Goal: Information Seeking & Learning: Learn about a topic

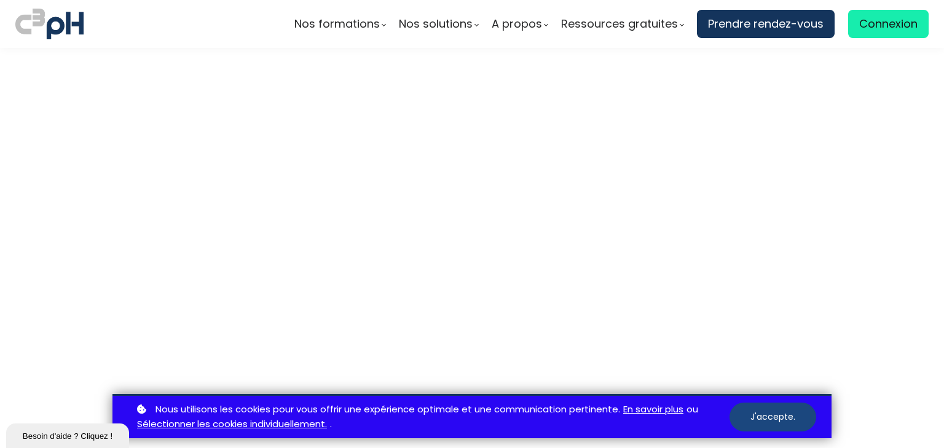
click at [772, 413] on button "J'accepte." at bounding box center [772, 417] width 87 height 29
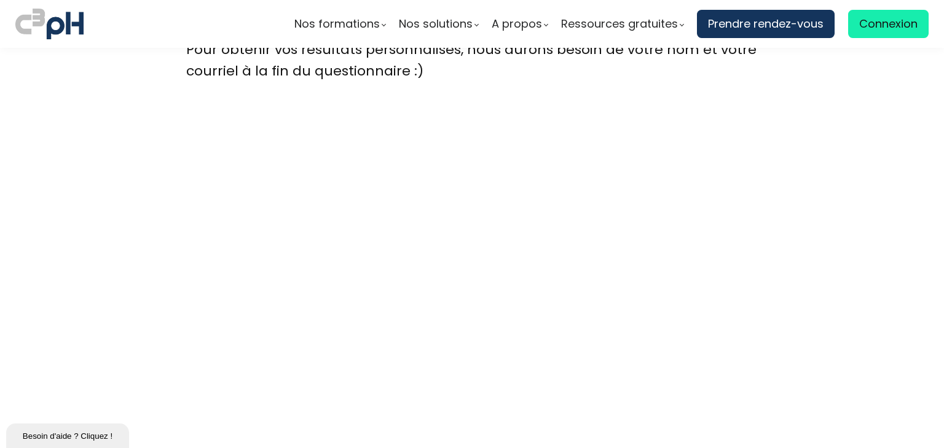
scroll to position [3363, 0]
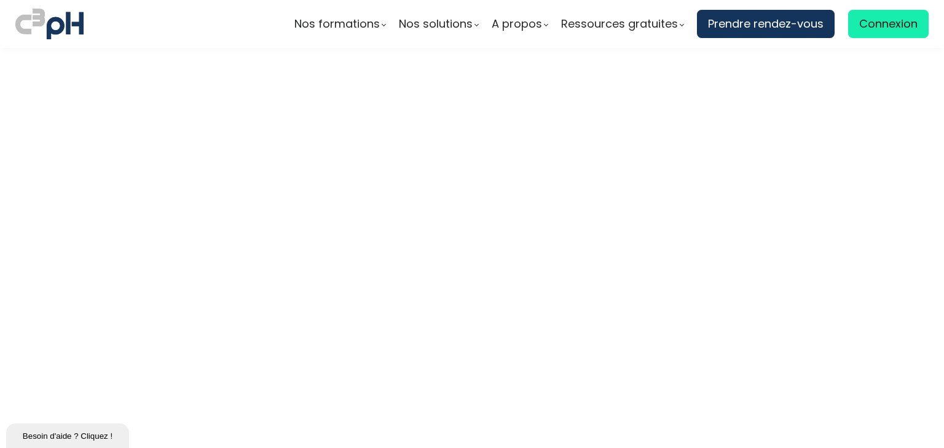
scroll to position [3442, 0]
